Goal: Information Seeking & Learning: Find specific fact

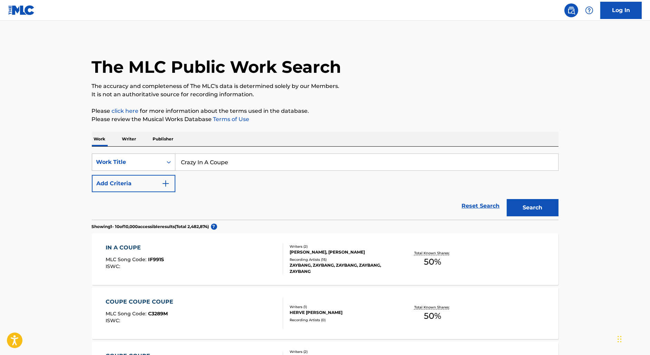
drag, startPoint x: 168, startPoint y: 157, endPoint x: 128, endPoint y: 157, distance: 40.4
click at [128, 157] on div "SearchWithCriteriae44a071a-cca6-496c-8bd8-2c7cfda8bd30 Work Title Crazy In A Co…" at bounding box center [325, 162] width 467 height 17
type input "DERNIERE ETAGE"
click at [507, 199] on button "Search" at bounding box center [533, 207] width 52 height 17
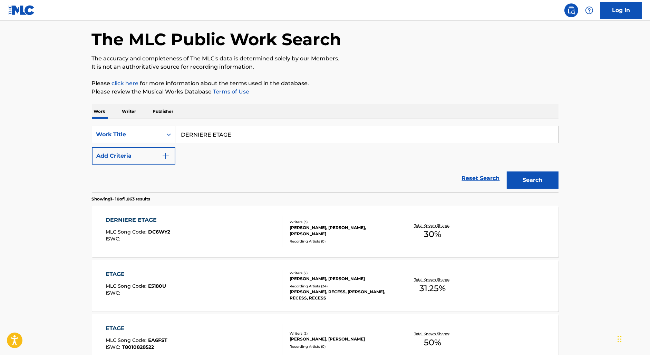
scroll to position [30, 0]
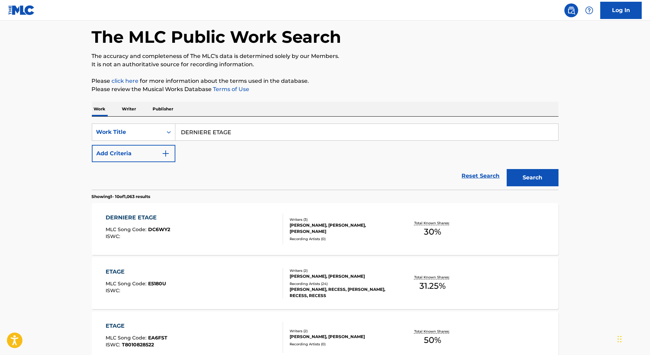
click at [207, 215] on div "DERNIERE ETAGE MLC Song Code : DC6WY2 ISWC :" at bounding box center [194, 229] width 177 height 31
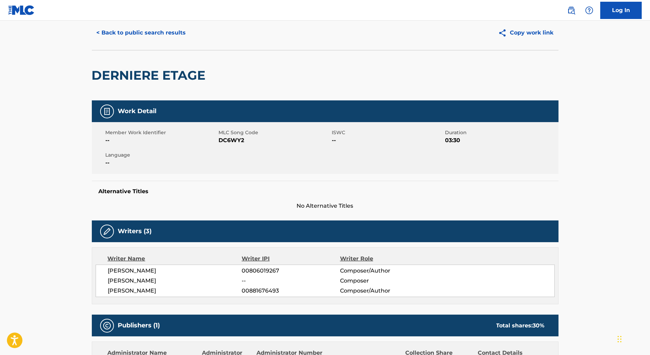
scroll to position [23, 0]
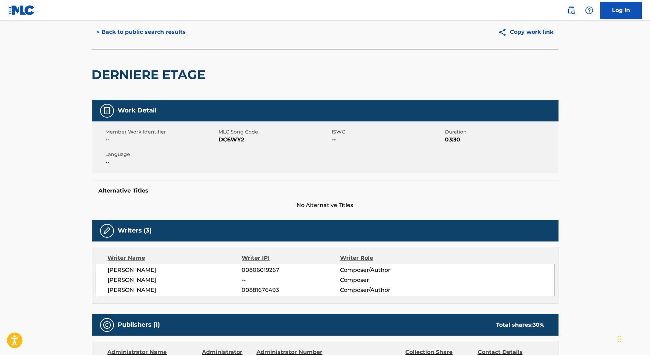
drag, startPoint x: 164, startPoint y: 292, endPoint x: 103, endPoint y: 292, distance: 61.4
click at [103, 292] on div "[PERSON_NAME] 00806019267 Composer/Author [PERSON_NAME] -- Composer [PERSON_NAM…" at bounding box center [325, 280] width 459 height 32
copy span "[PERSON_NAME]"
drag, startPoint x: 248, startPoint y: 290, endPoint x: 296, endPoint y: 290, distance: 48.0
click at [296, 290] on span "00881676493" at bounding box center [291, 290] width 98 height 8
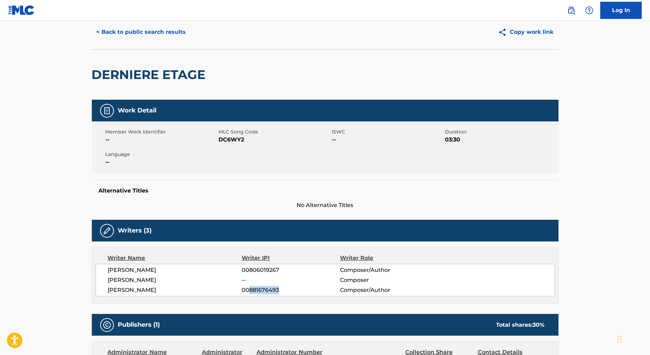
copy span "881676493"
drag, startPoint x: 172, startPoint y: 280, endPoint x: 81, endPoint y: 280, distance: 91.1
click at [81, 280] on main "< Back to public search results Copy work link DERNIERE ETAGE Work Detail Membe…" at bounding box center [325, 272] width 650 height 548
copy span "[PERSON_NAME]"
drag, startPoint x: 174, startPoint y: 271, endPoint x: 68, endPoint y: 271, distance: 106.0
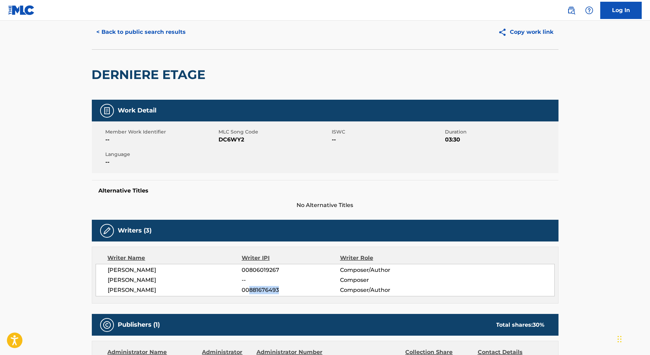
click at [68, 271] on main "< Back to public search results Copy work link DERNIERE ETAGE Work Detail Membe…" at bounding box center [325, 272] width 650 height 548
copy span "[PERSON_NAME]"
click at [130, 33] on button "< Back to public search results" at bounding box center [141, 31] width 99 height 17
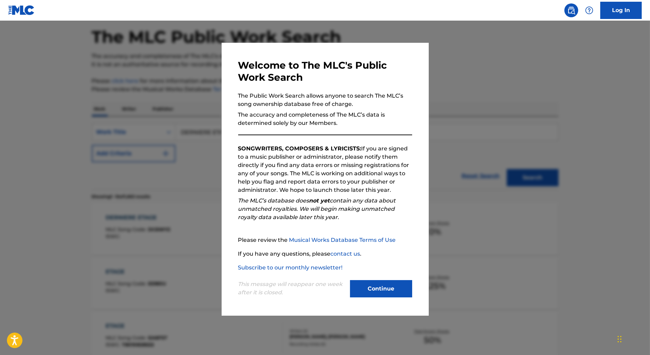
click at [164, 116] on div at bounding box center [325, 198] width 650 height 355
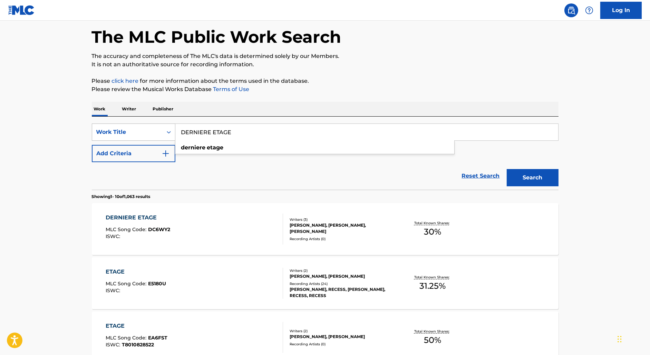
drag, startPoint x: 166, startPoint y: 131, endPoint x: 145, endPoint y: 130, distance: 21.4
click at [145, 131] on div "SearchWithCriteriae44a071a-cca6-496c-8bd8-2c7cfda8bd30 Work Title DERNIERE ETAG…" at bounding box center [325, 132] width 467 height 17
paste input "MACARONI FEAT [PERSON_NAME]"
click at [507, 169] on button "Search" at bounding box center [533, 177] width 52 height 17
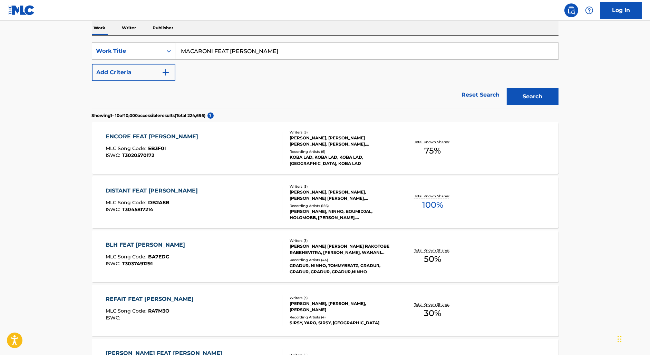
scroll to position [109, 0]
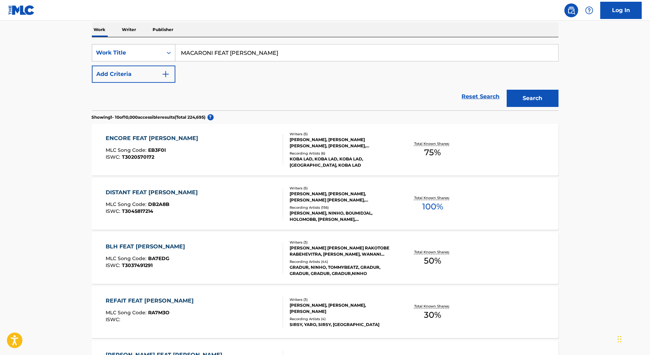
drag, startPoint x: 272, startPoint y: 47, endPoint x: 111, endPoint y: 46, distance: 160.5
click at [111, 46] on div "SearchWithCriteriae44a071a-cca6-496c-8bd8-2c7cfda8bd30 Work Title MACARONI FEAT…" at bounding box center [325, 52] width 467 height 17
drag, startPoint x: 281, startPoint y: 54, endPoint x: 72, endPoint y: 51, distance: 209.2
click at [72, 51] on main "The MLC Public Work Search The accuracy and completeness of The MLC's data is d…" at bounding box center [325, 306] width 650 height 791
paste input "71 [PERSON_NAME] NIGHT"
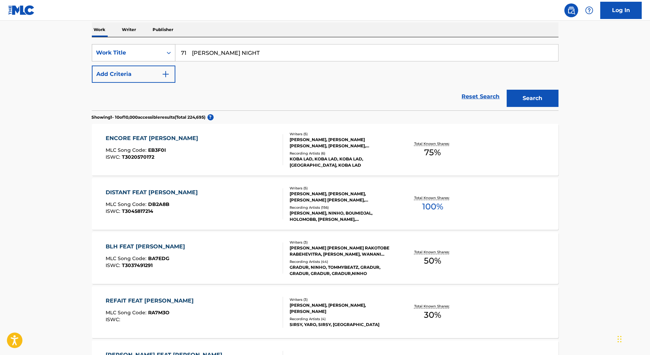
drag, startPoint x: 192, startPoint y: 53, endPoint x: 148, endPoint y: 53, distance: 44.2
click at [148, 53] on div "SearchWithCriteriae44a071a-cca6-496c-8bd8-2c7cfda8bd30 Work Title 71 [PERSON_NA…" at bounding box center [325, 52] width 467 height 17
type input "[PERSON_NAME] NIGHT"
click at [507, 90] on button "Search" at bounding box center [533, 98] width 52 height 17
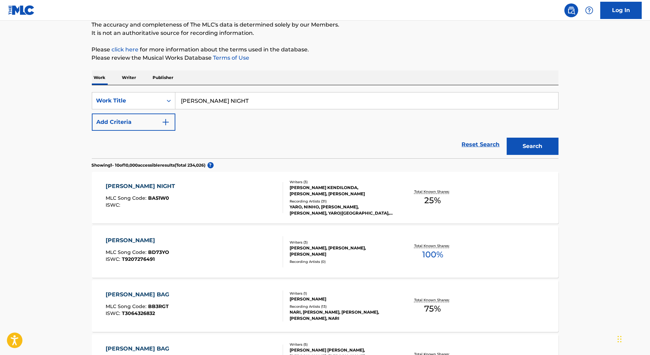
scroll to position [67, 0]
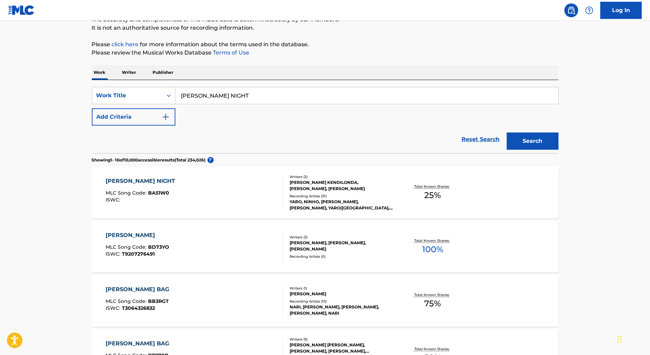
click at [203, 201] on div "[PERSON_NAME] NIGHT MLC Song Code : BA51W0 ISWC :" at bounding box center [194, 192] width 177 height 31
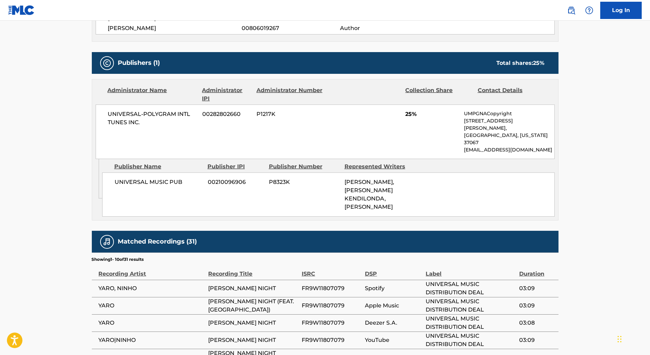
scroll to position [414, 0]
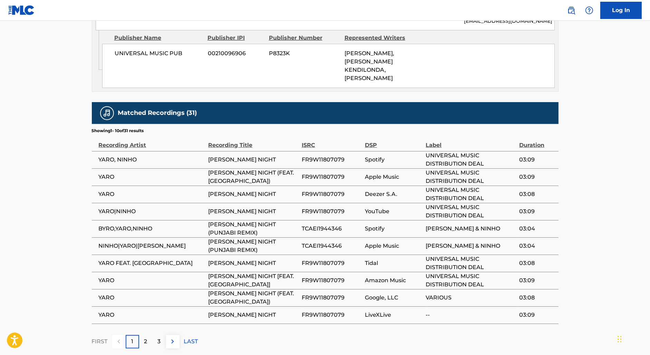
click at [309, 203] on td "FR9W11807079" at bounding box center [333, 211] width 63 height 17
